Goal: Information Seeking & Learning: Learn about a topic

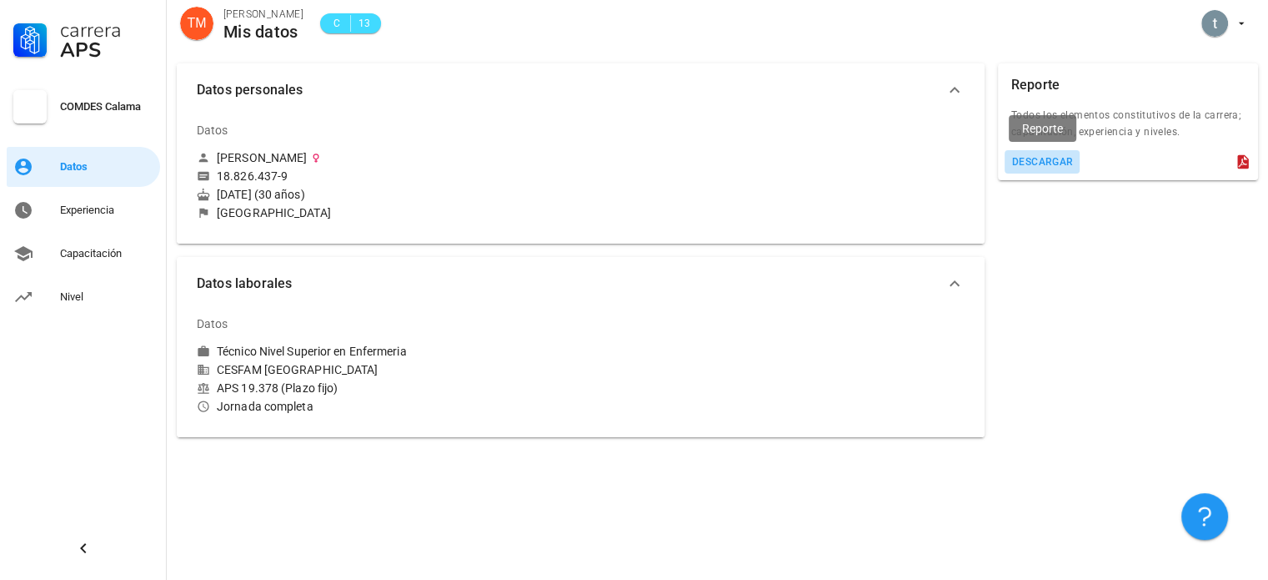
click at [1053, 157] on div "descargar" at bounding box center [1042, 162] width 63 height 12
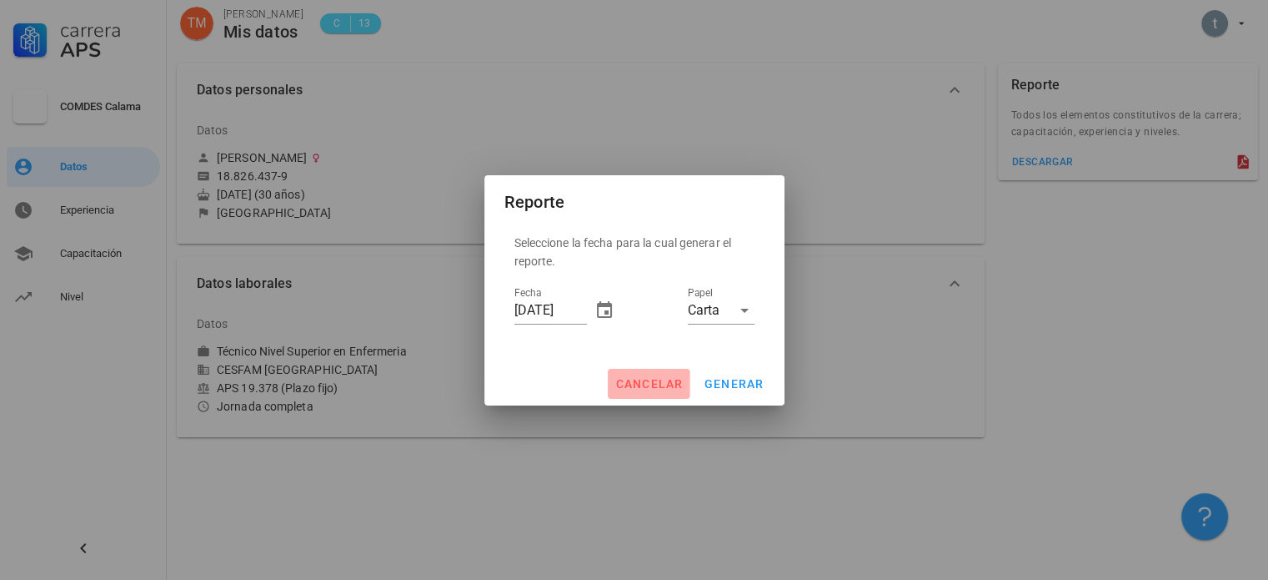
click at [654, 387] on span "cancelar" at bounding box center [649, 383] width 68 height 13
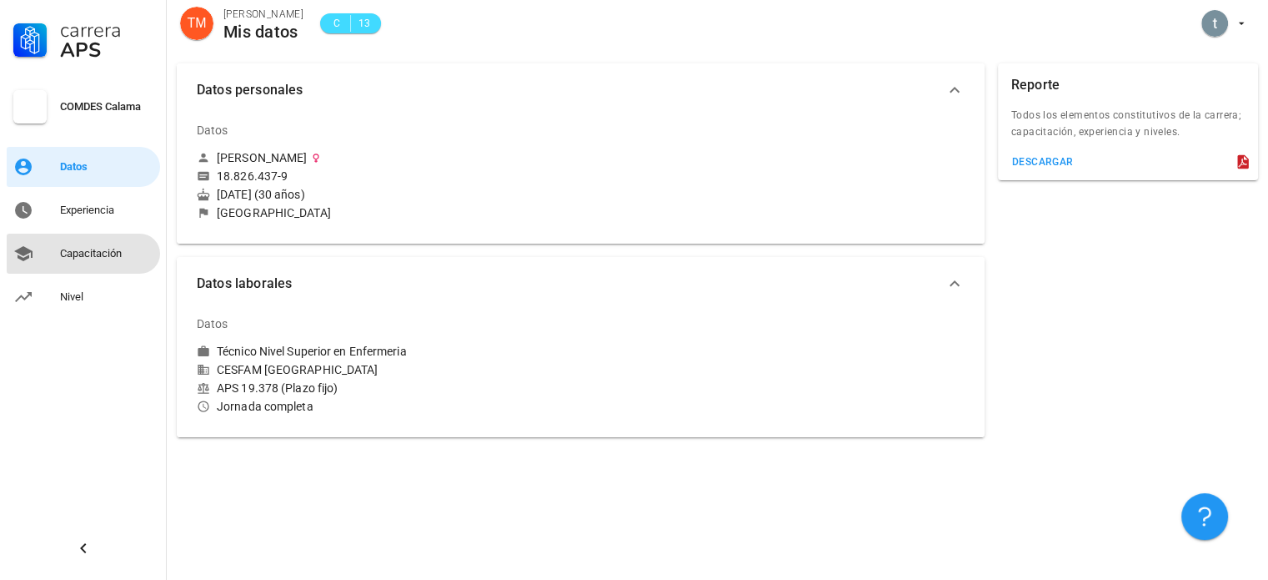
click at [137, 262] on div "Capacitación" at bounding box center [106, 253] width 93 height 27
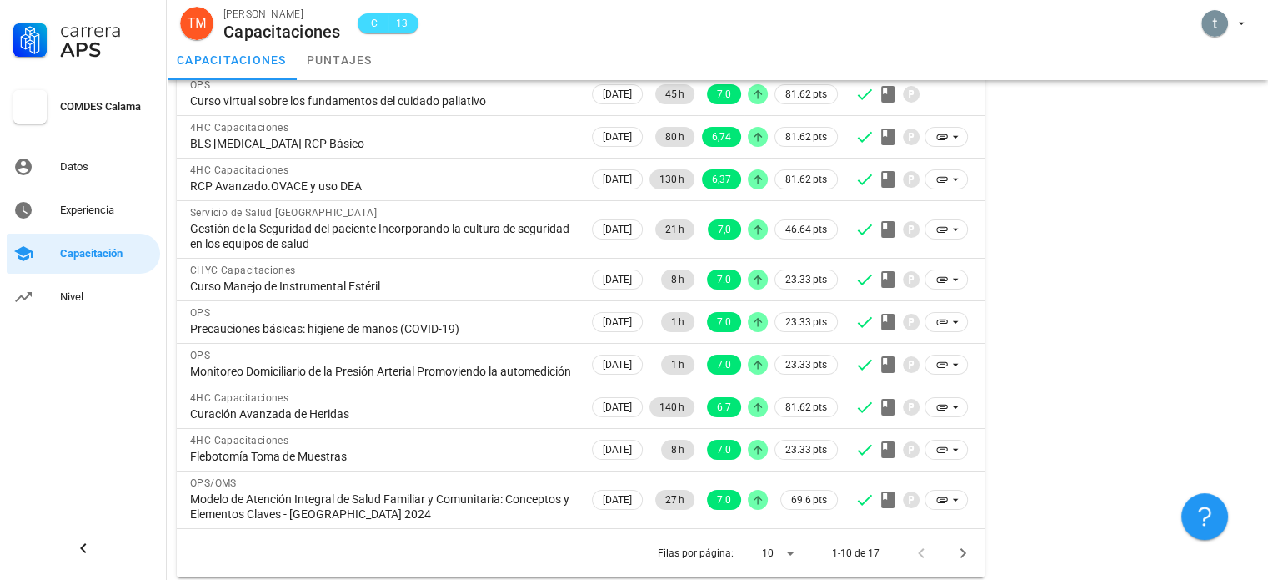
scroll to position [187, 0]
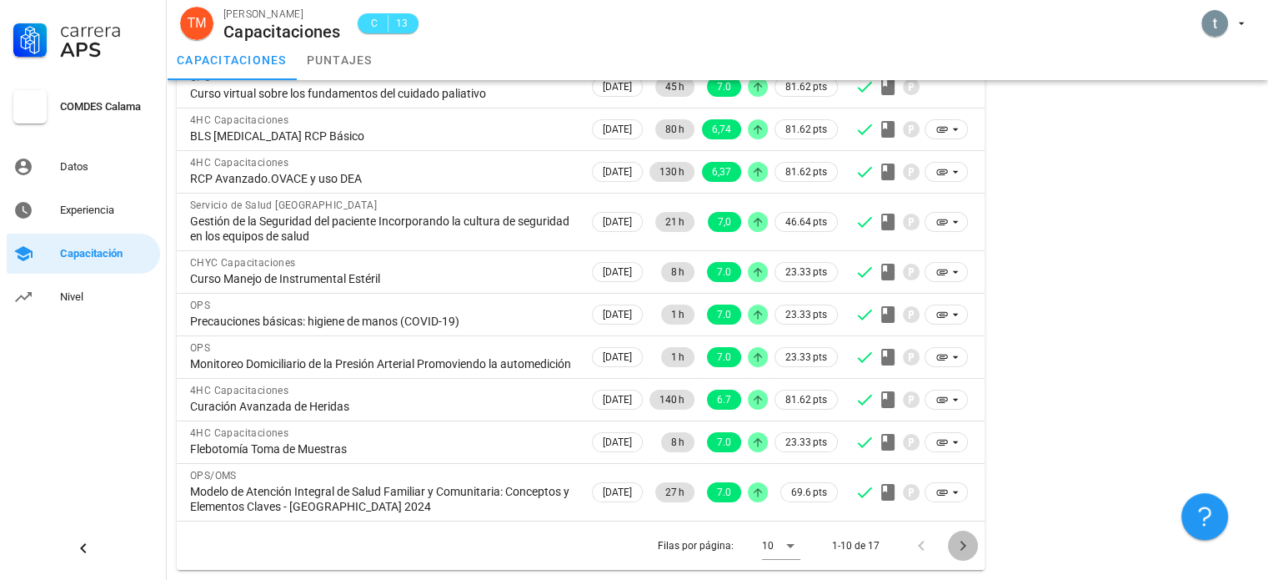
click at [961, 545] on icon "Página siguiente" at bounding box center [963, 545] width 20 height 20
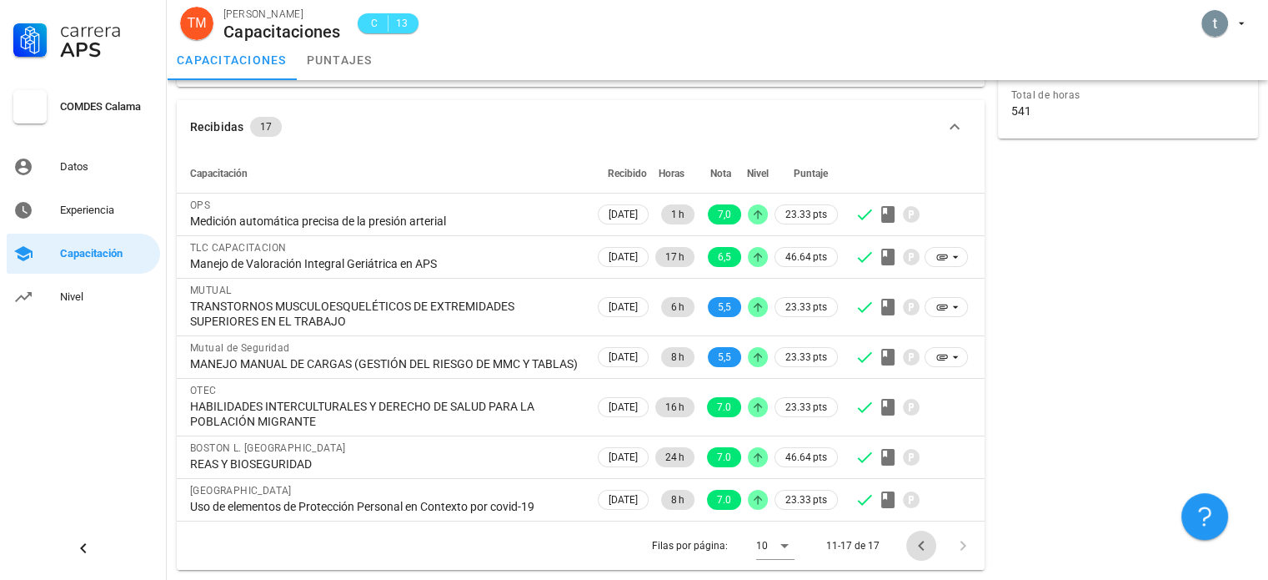
click at [917, 548] on icon "Página anterior" at bounding box center [921, 545] width 20 height 20
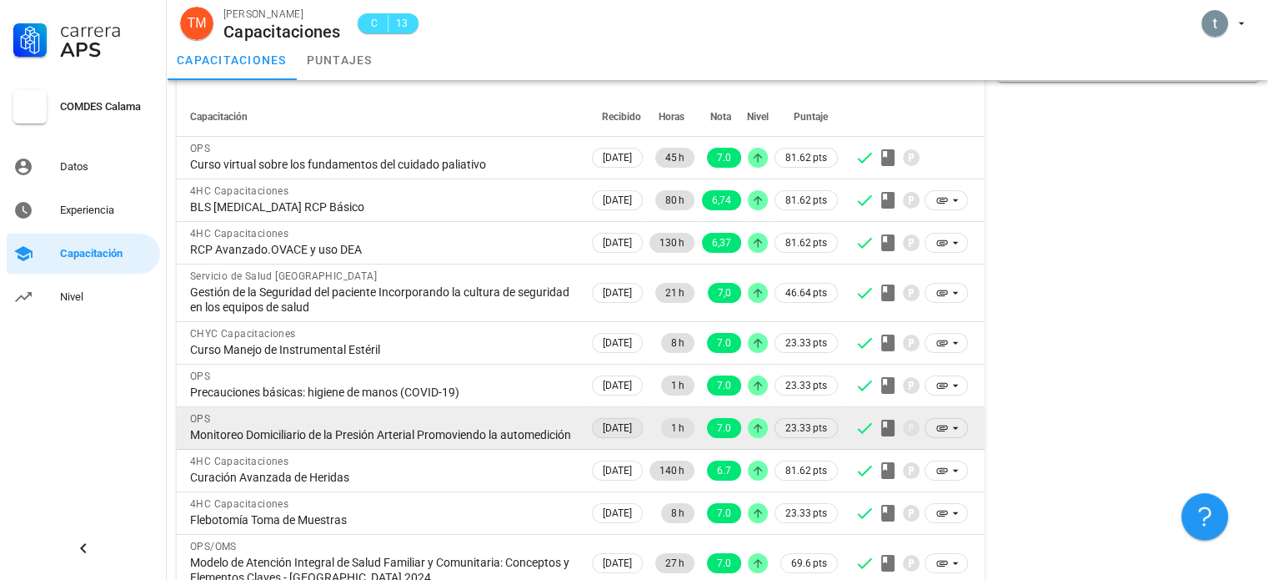
scroll to position [20, 0]
